Goal: Information Seeking & Learning: Learn about a topic

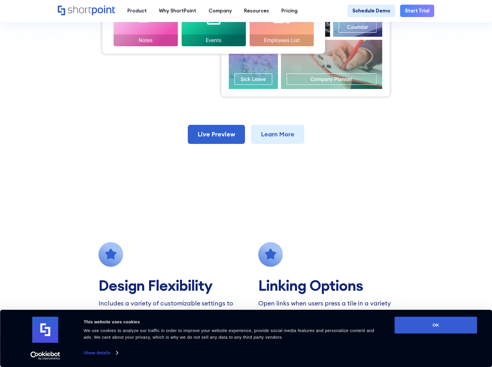
scroll to position [144, 0]
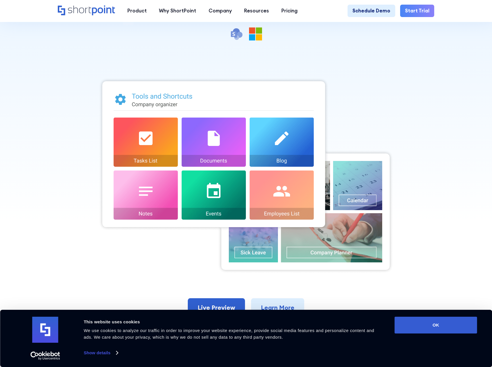
click at [227, 118] on img at bounding box center [245, 175] width 295 height 196
click at [205, 117] on img at bounding box center [245, 175] width 295 height 196
click at [207, 127] on img at bounding box center [245, 175] width 295 height 196
click at [383, 111] on img at bounding box center [245, 175] width 295 height 196
click at [280, 117] on img at bounding box center [245, 175] width 295 height 196
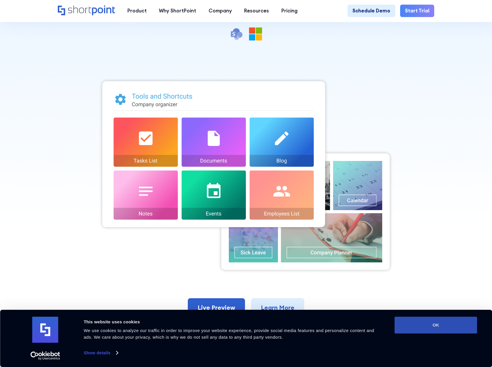
click at [403, 322] on button "OK" at bounding box center [435, 324] width 83 height 17
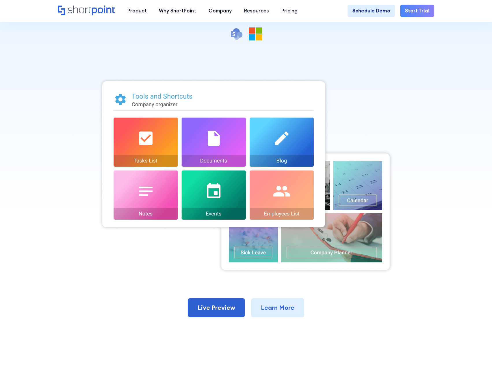
scroll to position [0, 0]
drag, startPoint x: 291, startPoint y: 257, endPoint x: 258, endPoint y: 208, distance: 58.6
click at [291, 256] on img at bounding box center [245, 175] width 295 height 196
click at [257, 206] on img at bounding box center [245, 175] width 295 height 196
click at [227, 303] on link "Live Preview" at bounding box center [216, 307] width 57 height 19
